Goal: Find specific page/section: Find specific page/section

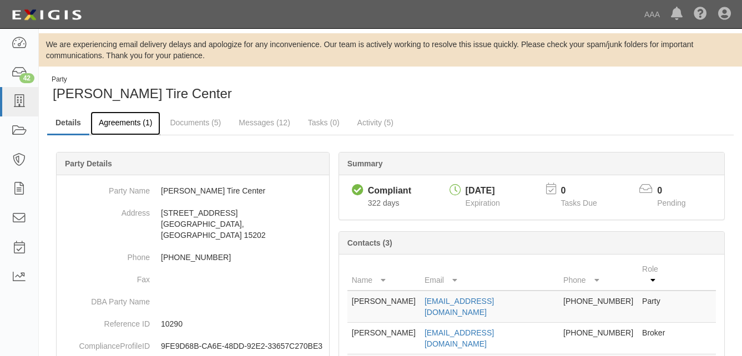
click at [125, 123] on link "Agreements (1)" at bounding box center [125, 123] width 70 height 24
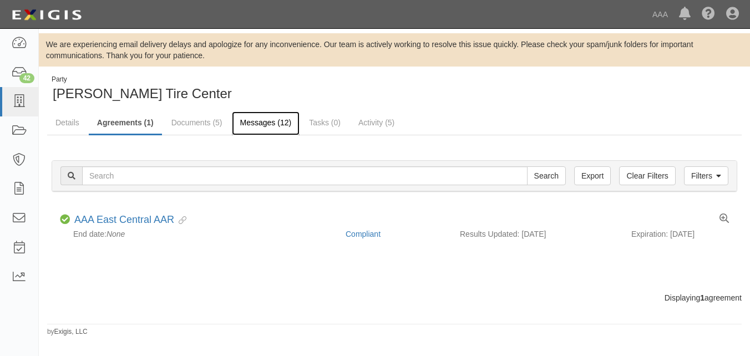
drag, startPoint x: 246, startPoint y: 121, endPoint x: 245, endPoint y: 133, distance: 11.1
click at [246, 121] on link "Messages (12)" at bounding box center [266, 123] width 68 height 24
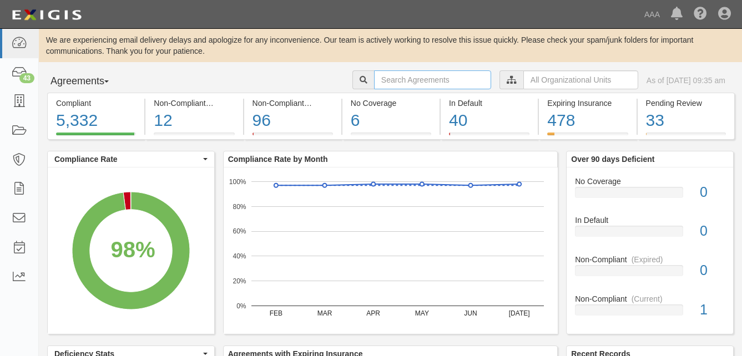
drag, startPoint x: 364, startPoint y: 79, endPoint x: 377, endPoint y: 75, distance: 13.9
click at [374, 79] on input "text" at bounding box center [432, 79] width 117 height 19
type input "[PERSON_NAME]"
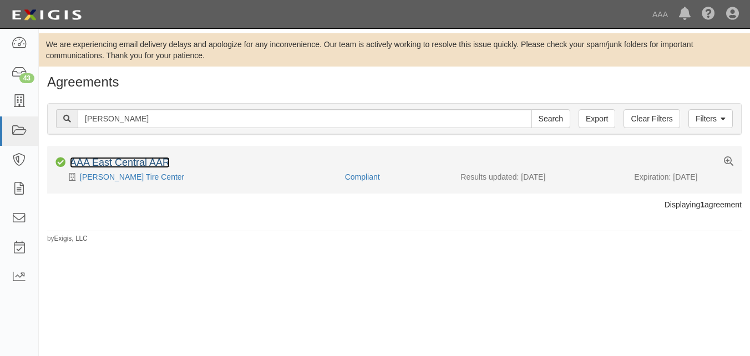
click at [128, 161] on link "AAA East Central AAR" at bounding box center [120, 162] width 100 height 11
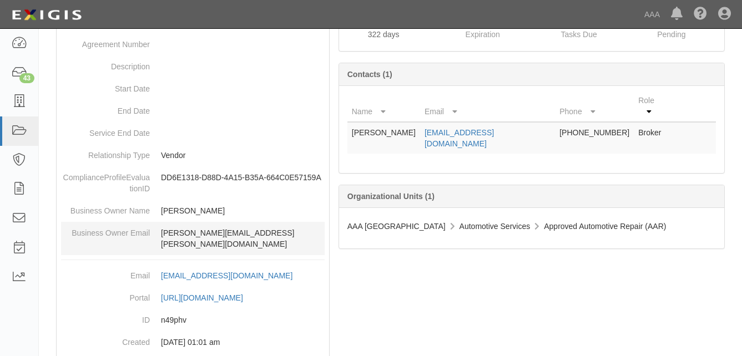
scroll to position [64, 0]
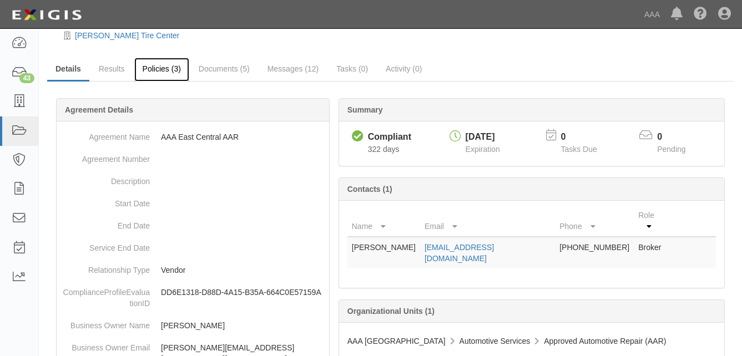
click at [160, 68] on link "Policies (3)" at bounding box center [161, 70] width 55 height 24
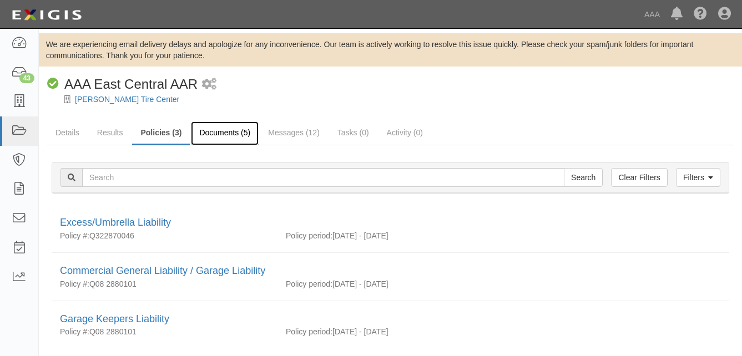
click at [214, 134] on link "Documents (5)" at bounding box center [225, 133] width 68 height 24
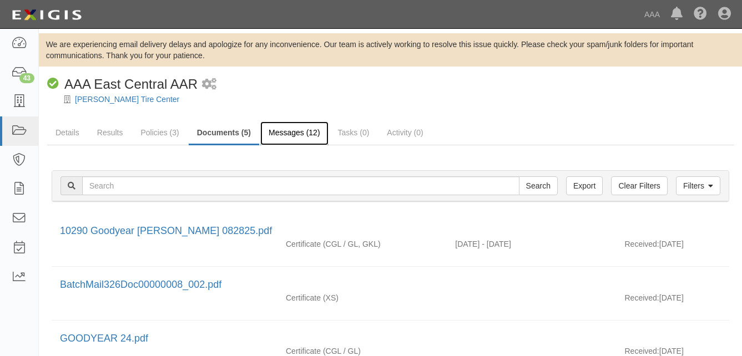
click at [288, 135] on link "Messages (12)" at bounding box center [294, 133] width 68 height 24
